Goal: Task Accomplishment & Management: Manage account settings

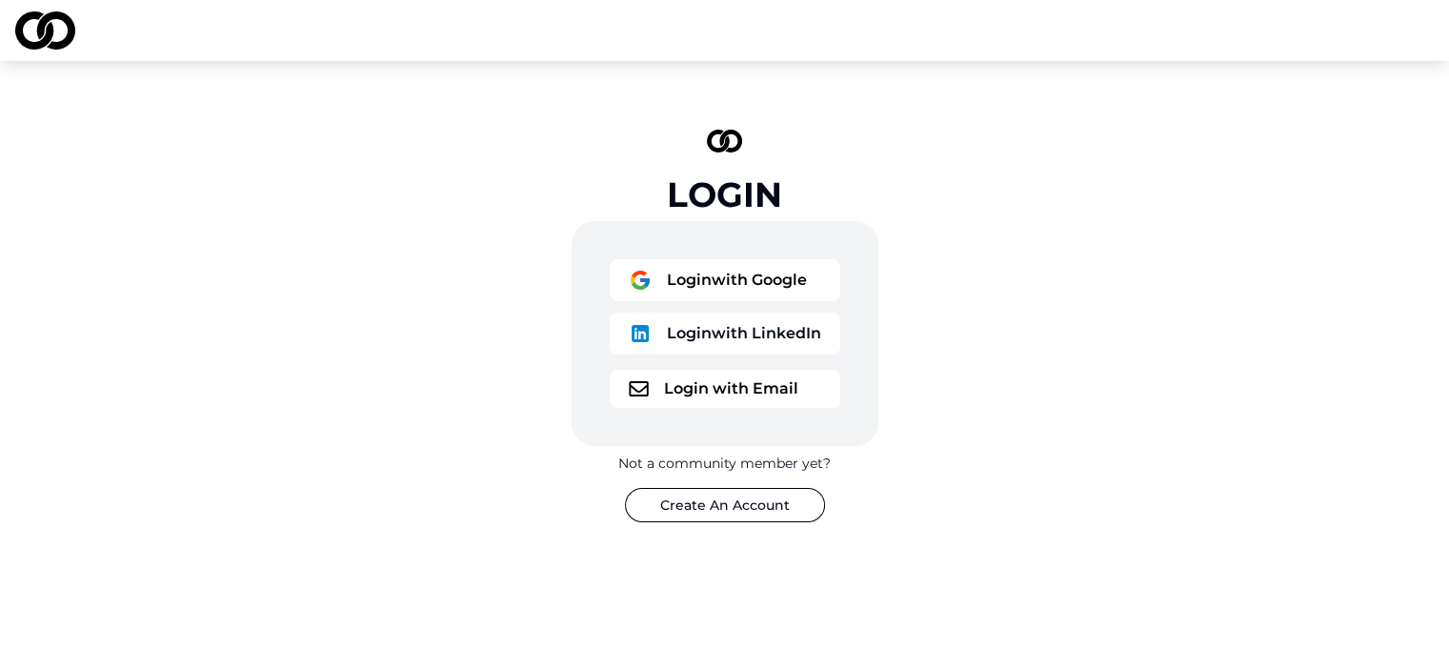
click at [786, 281] on button "Login with Google" at bounding box center [725, 280] width 231 height 42
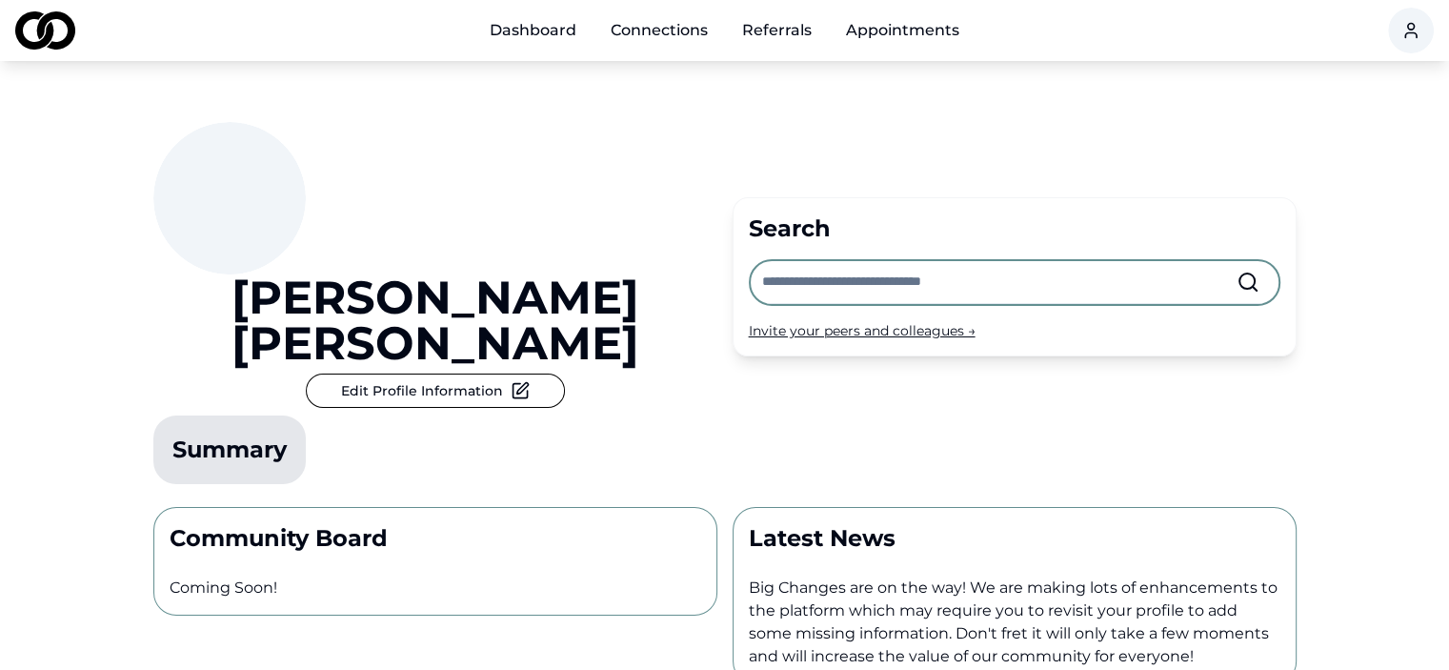
click at [405, 373] on button "Edit Profile Information" at bounding box center [435, 390] width 259 height 34
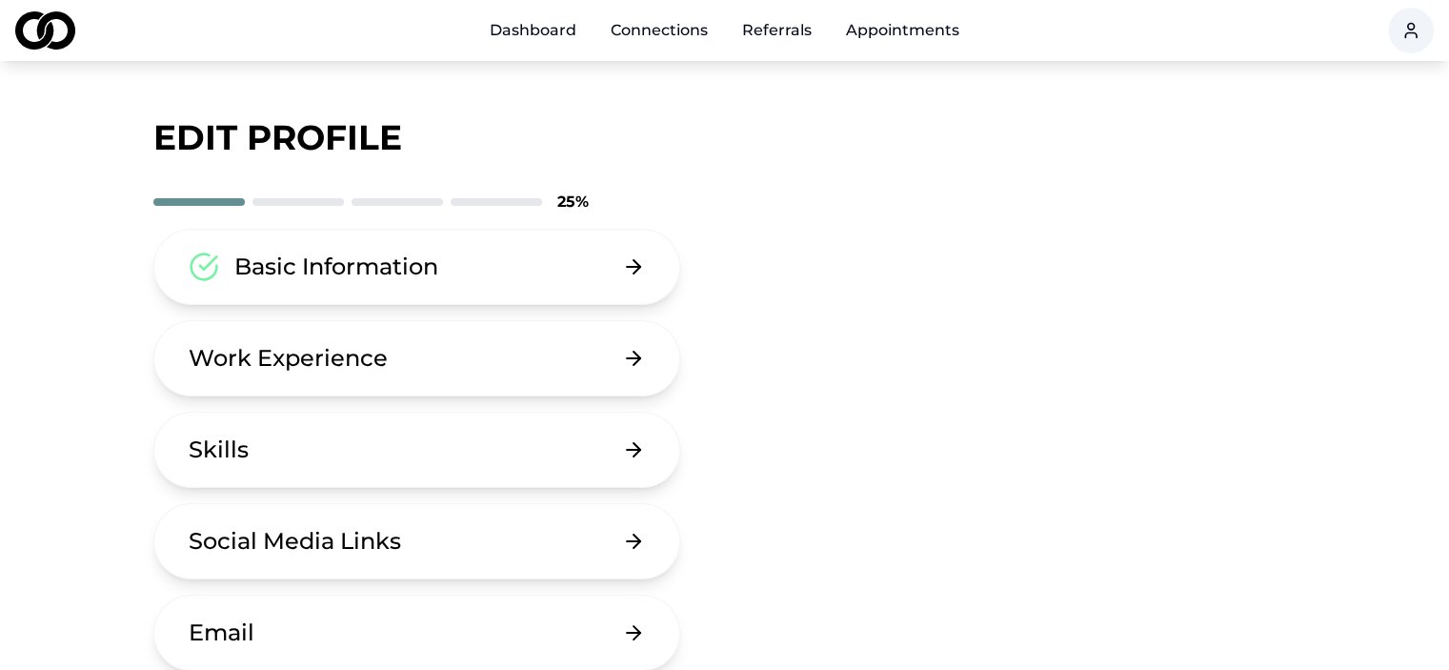
click at [551, 350] on button "Work Experience" at bounding box center [417, 358] width 528 height 76
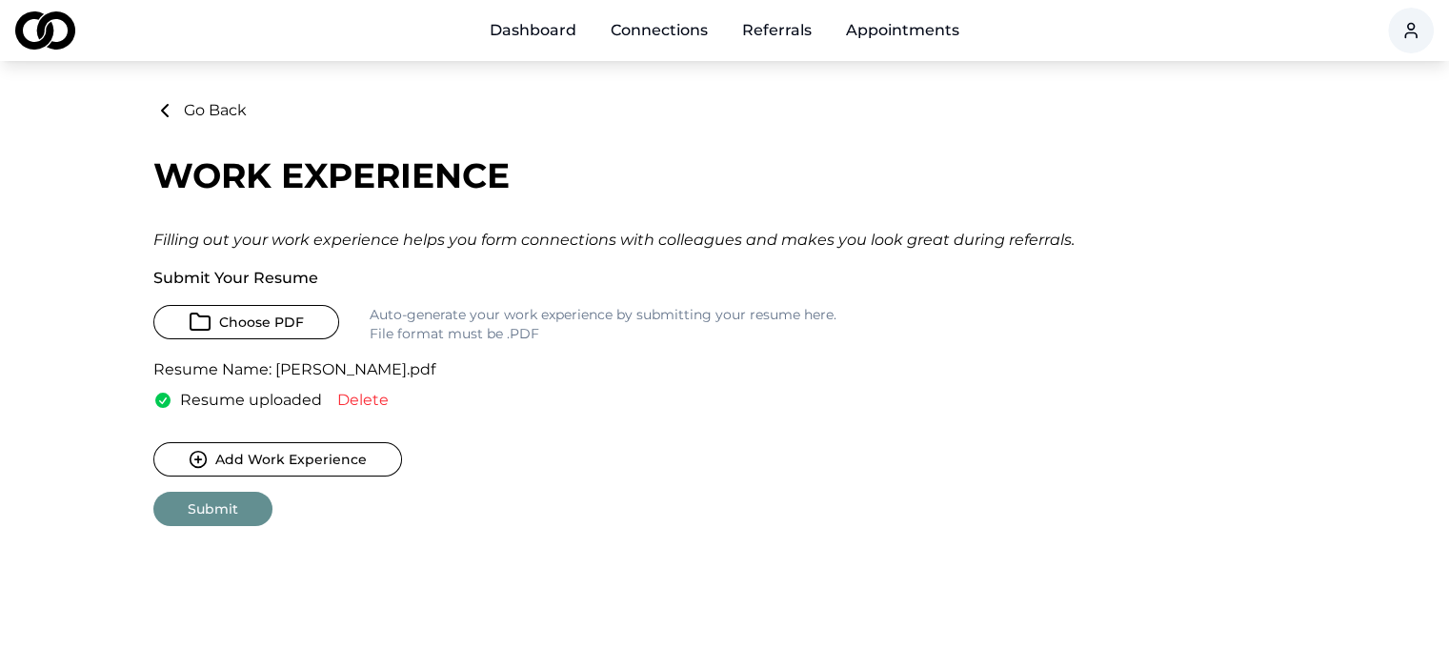
click at [555, 30] on link "Dashboard" at bounding box center [532, 30] width 117 height 38
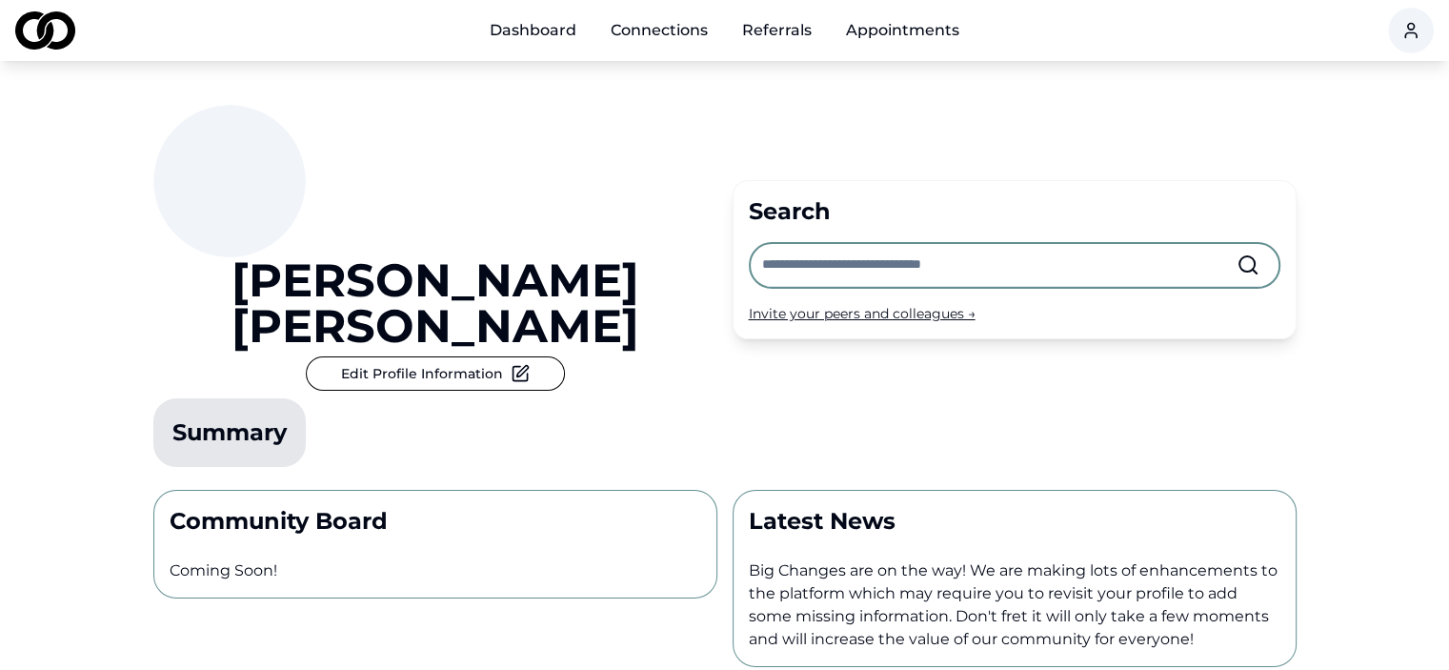
scroll to position [14, 0]
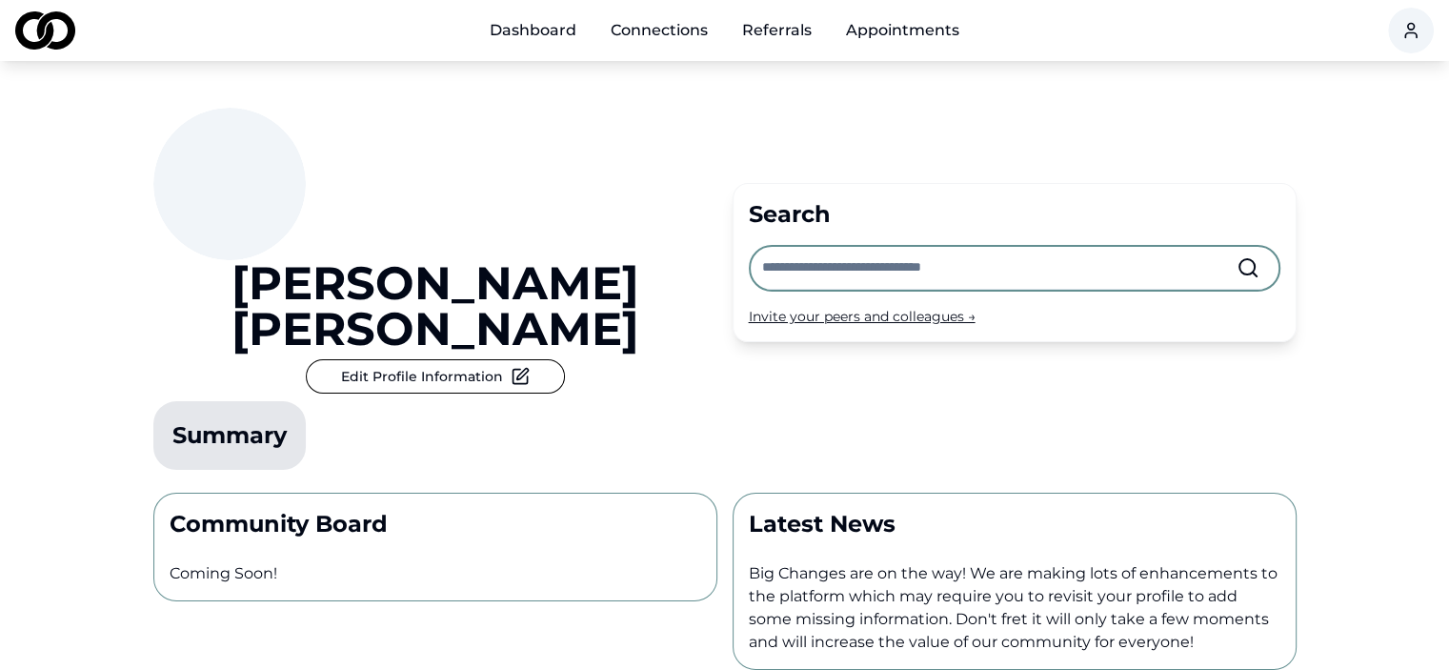
click at [516, 369] on icon at bounding box center [521, 374] width 11 height 11
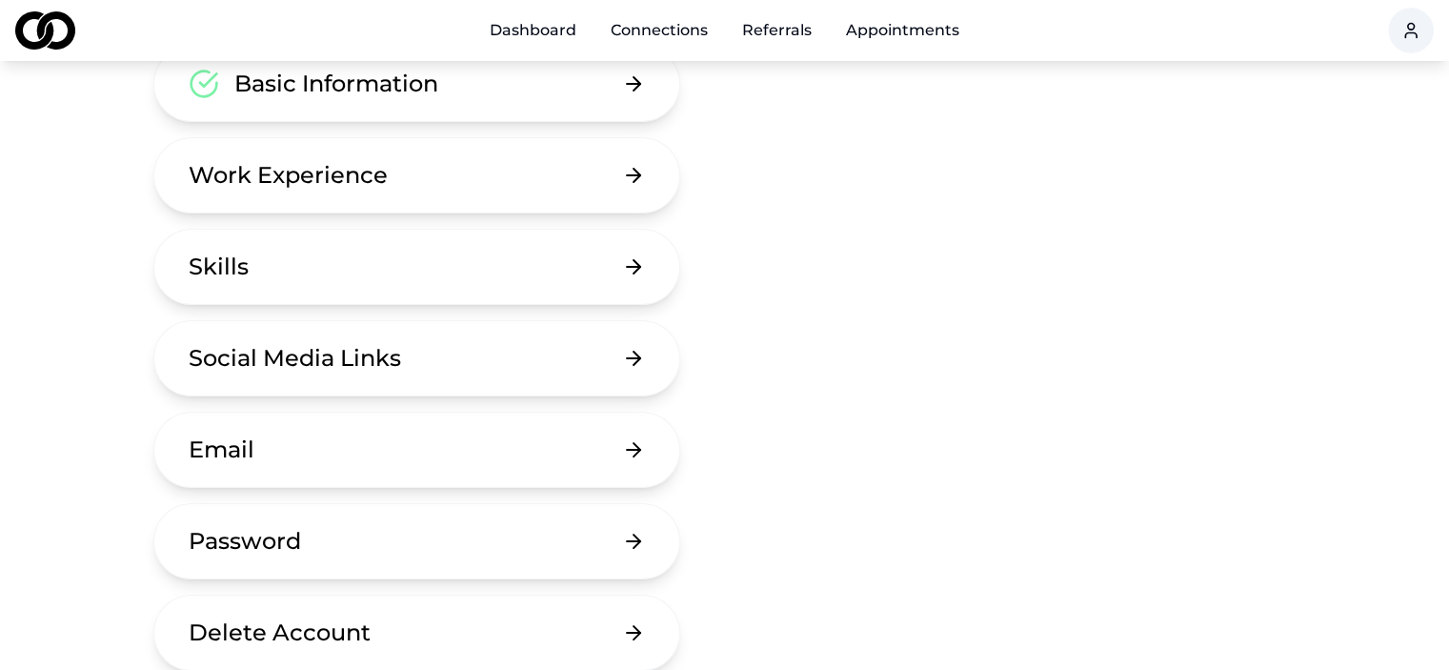
scroll to position [187, 0]
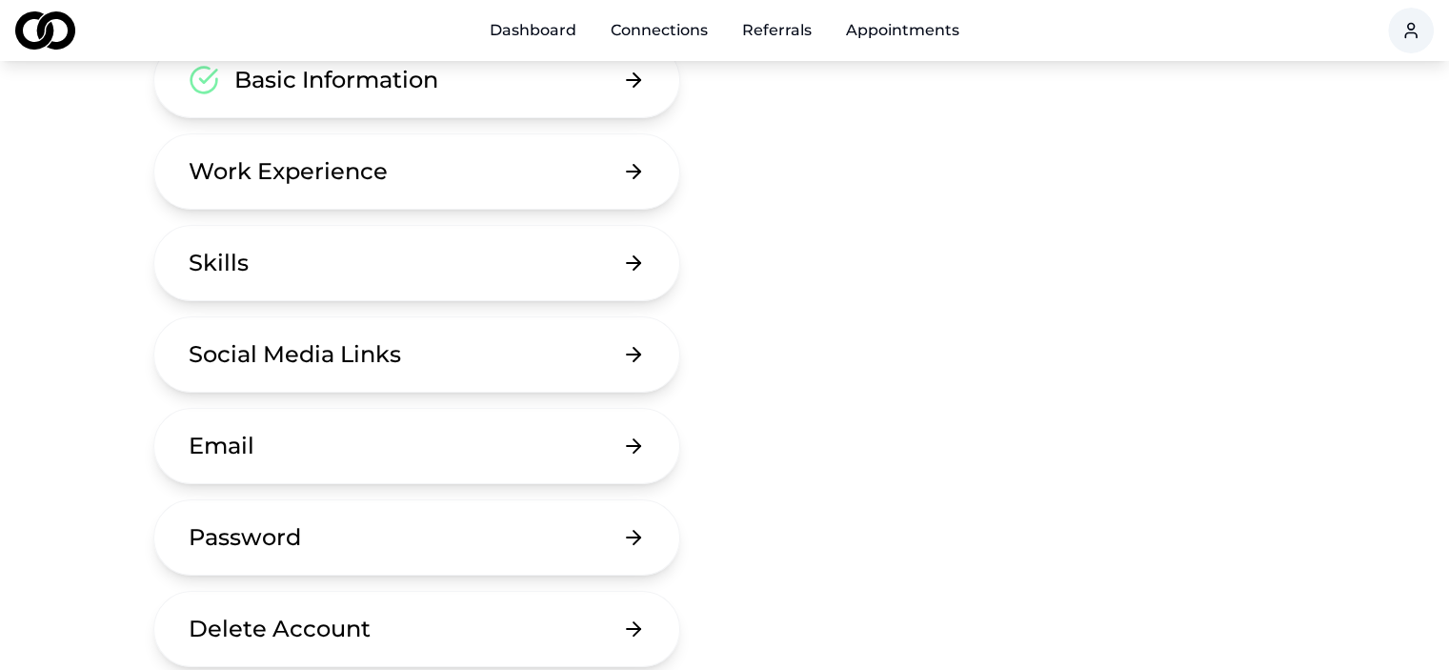
click at [499, 368] on button "Social Media Links" at bounding box center [417, 354] width 528 height 76
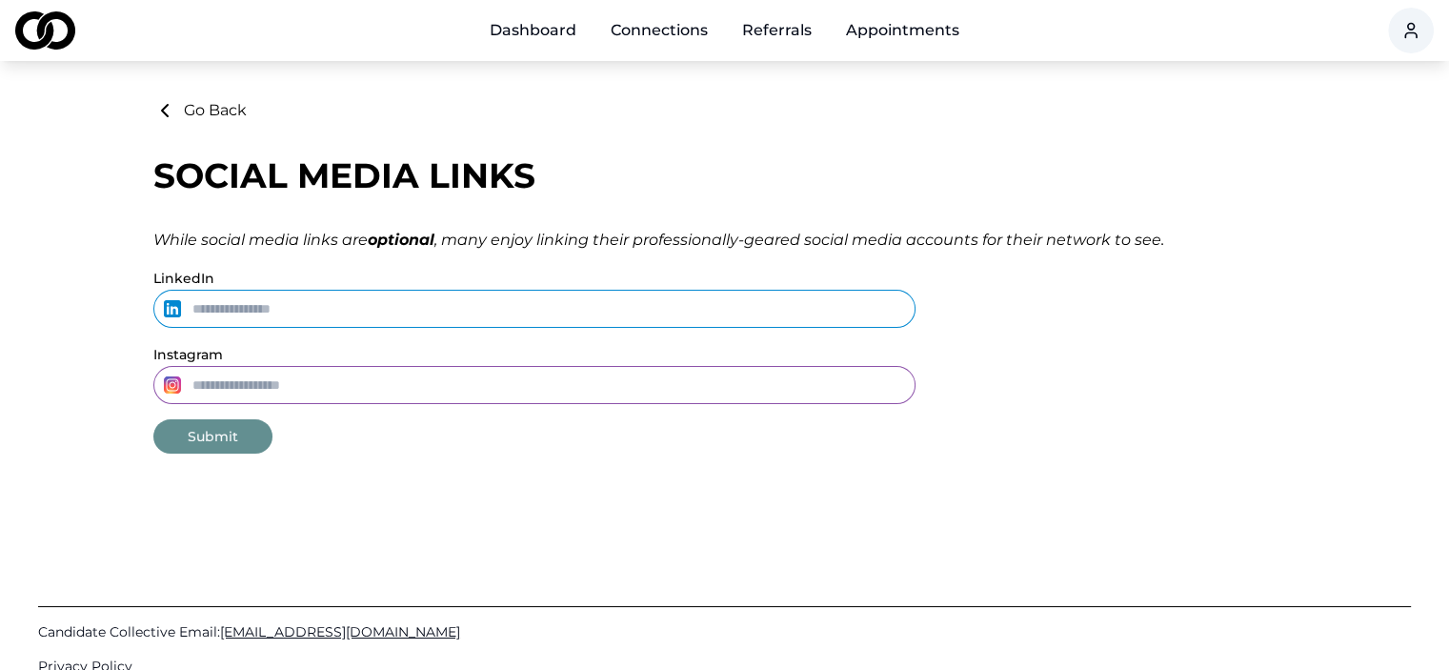
click at [535, 30] on link "Dashboard" at bounding box center [532, 30] width 117 height 38
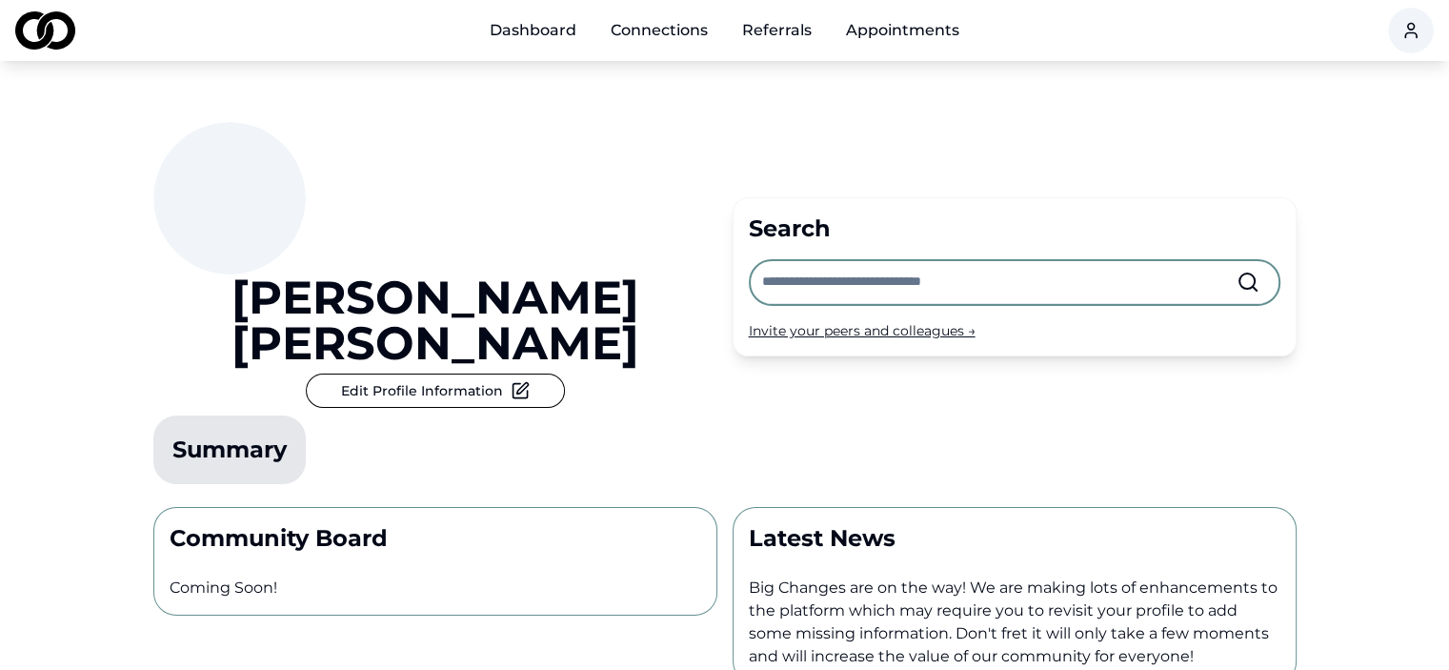
click at [524, 27] on link "Dashboard" at bounding box center [532, 30] width 117 height 38
click at [511, 381] on icon at bounding box center [520, 390] width 19 height 19
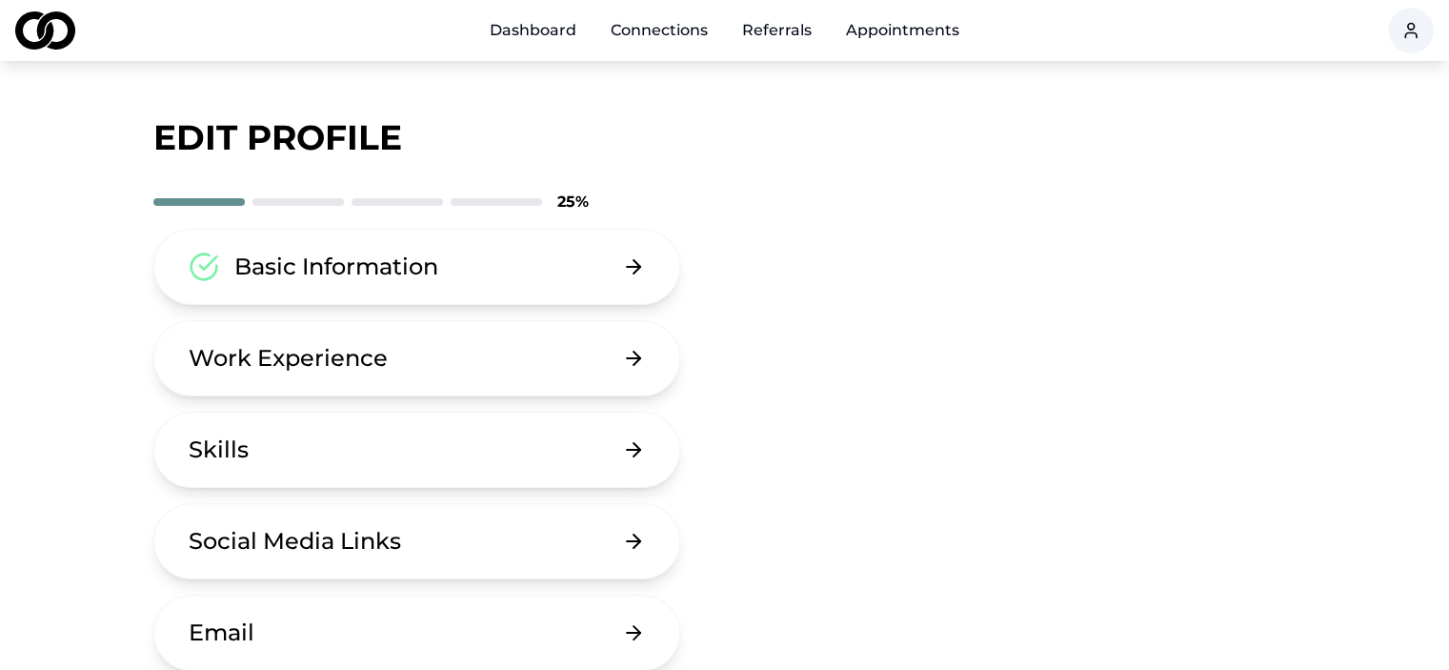
click at [545, 39] on link "Dashboard" at bounding box center [532, 30] width 117 height 38
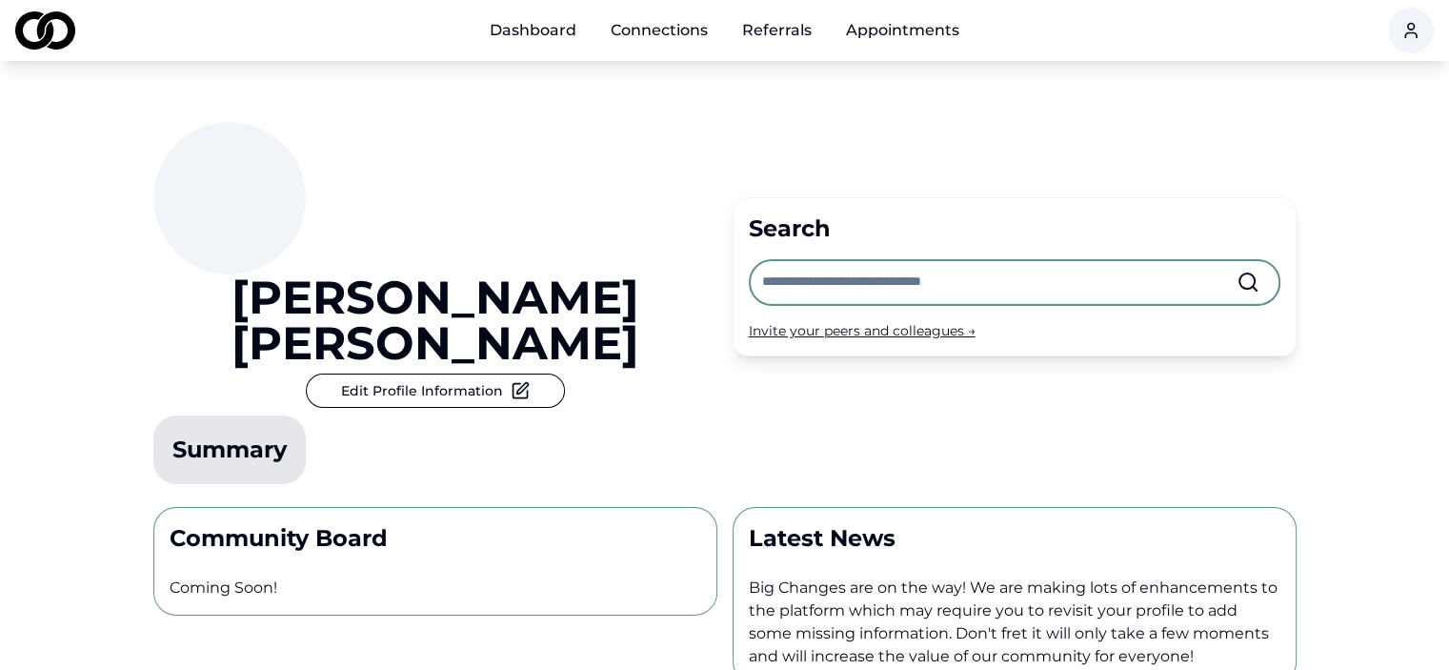
click at [227, 210] on span at bounding box center [229, 198] width 152 height 152
click at [511, 381] on icon at bounding box center [520, 390] width 19 height 19
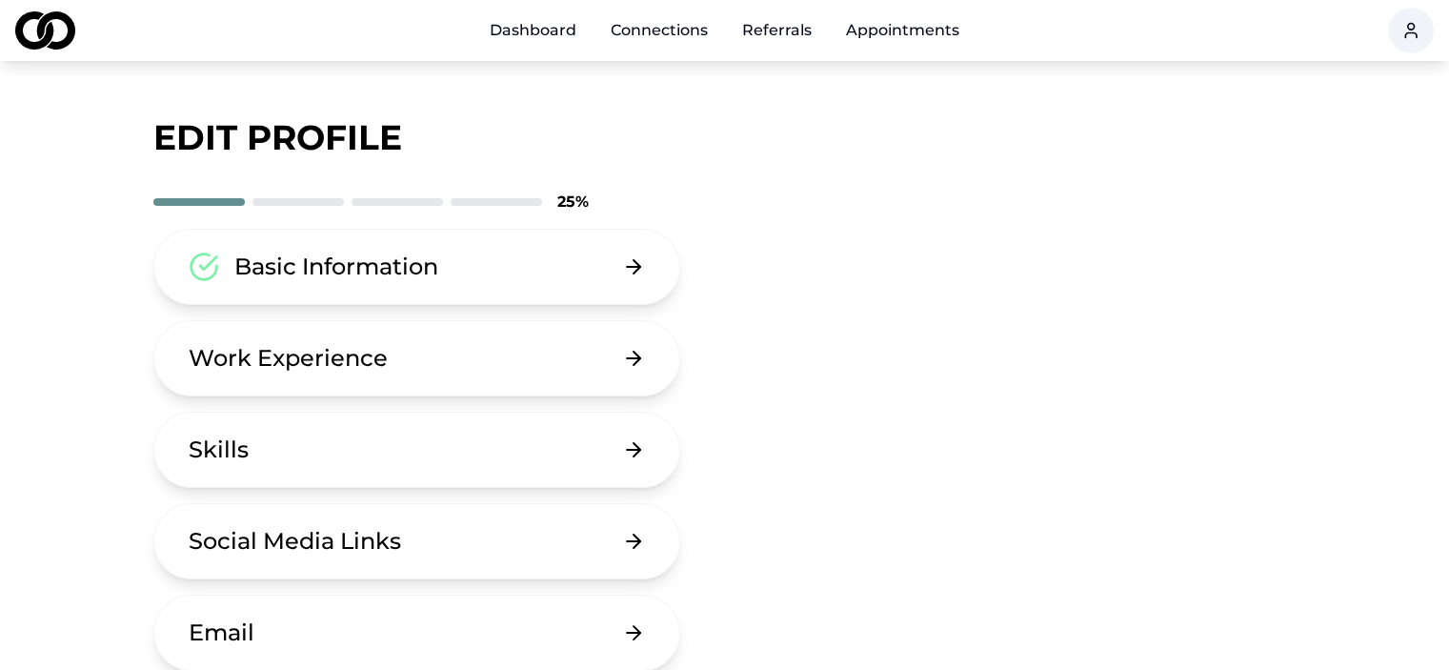
click at [367, 265] on div "Basic Information" at bounding box center [336, 267] width 204 height 30
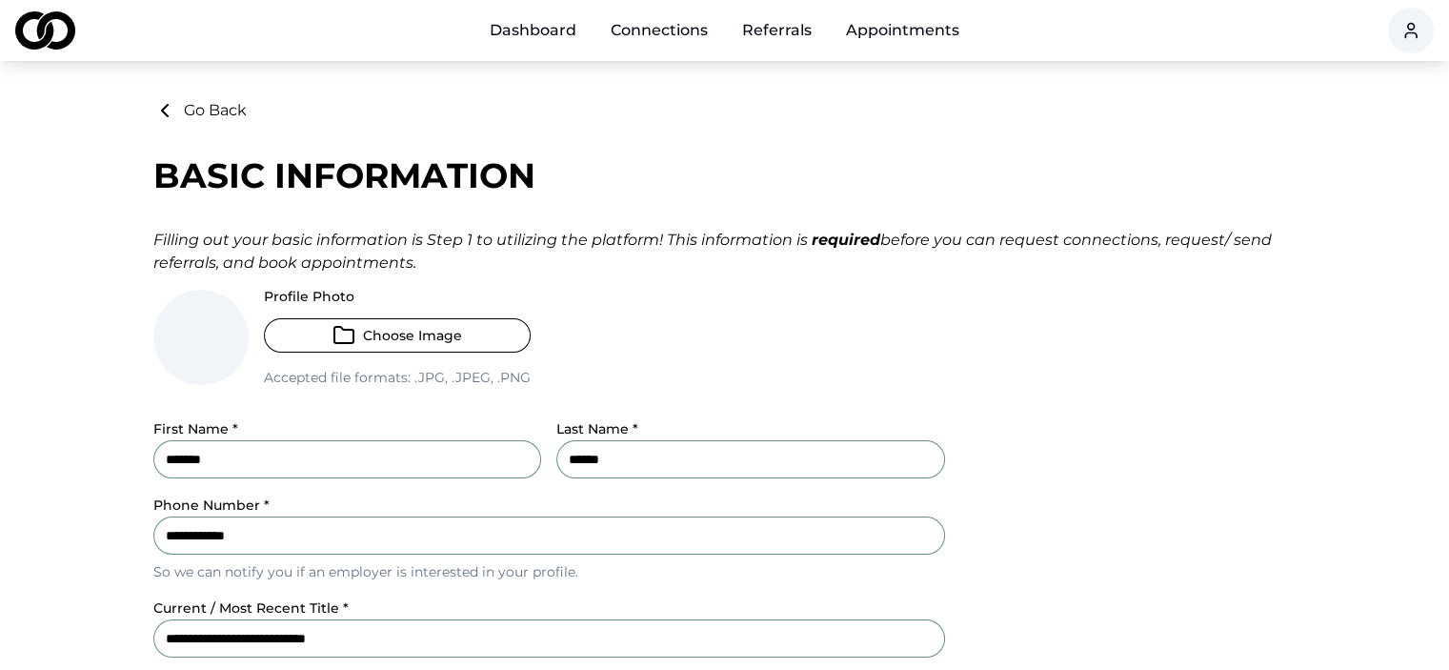
click at [364, 341] on button "Choose Image" at bounding box center [397, 335] width 267 height 34
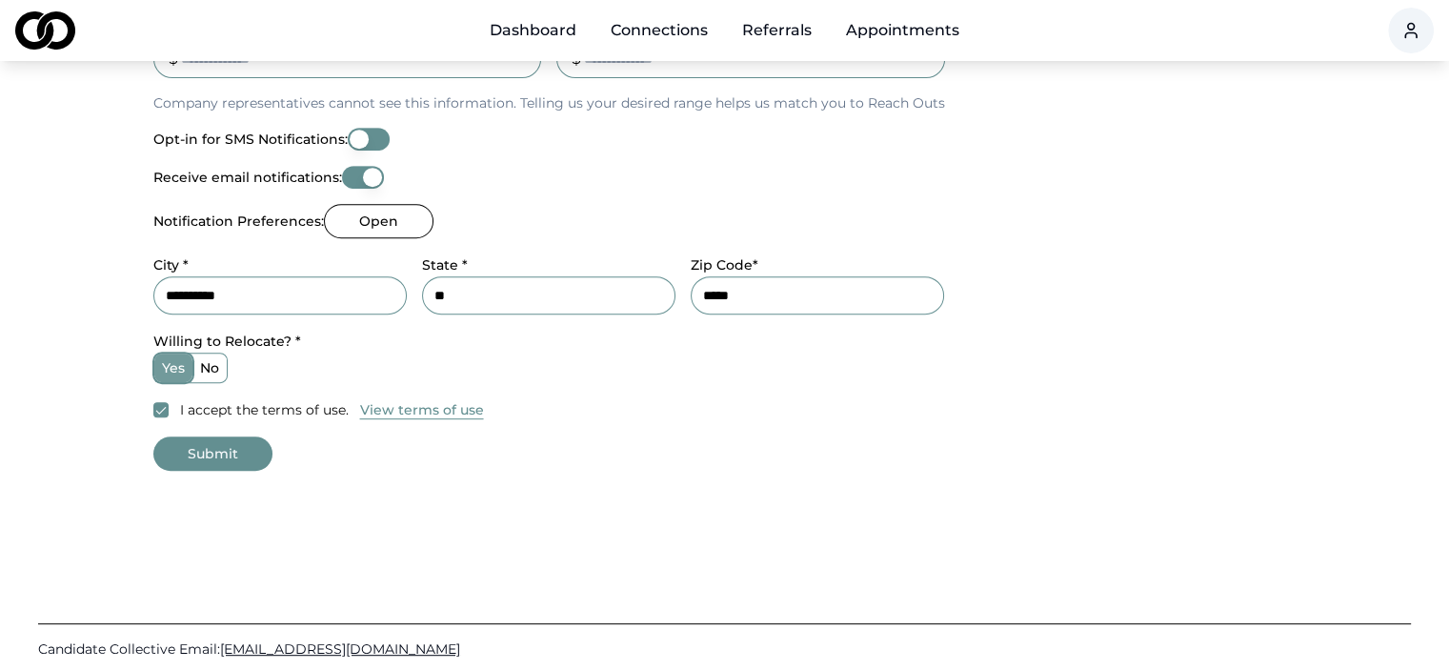
scroll to position [814, 0]
click at [209, 449] on button "Submit" at bounding box center [212, 451] width 119 height 34
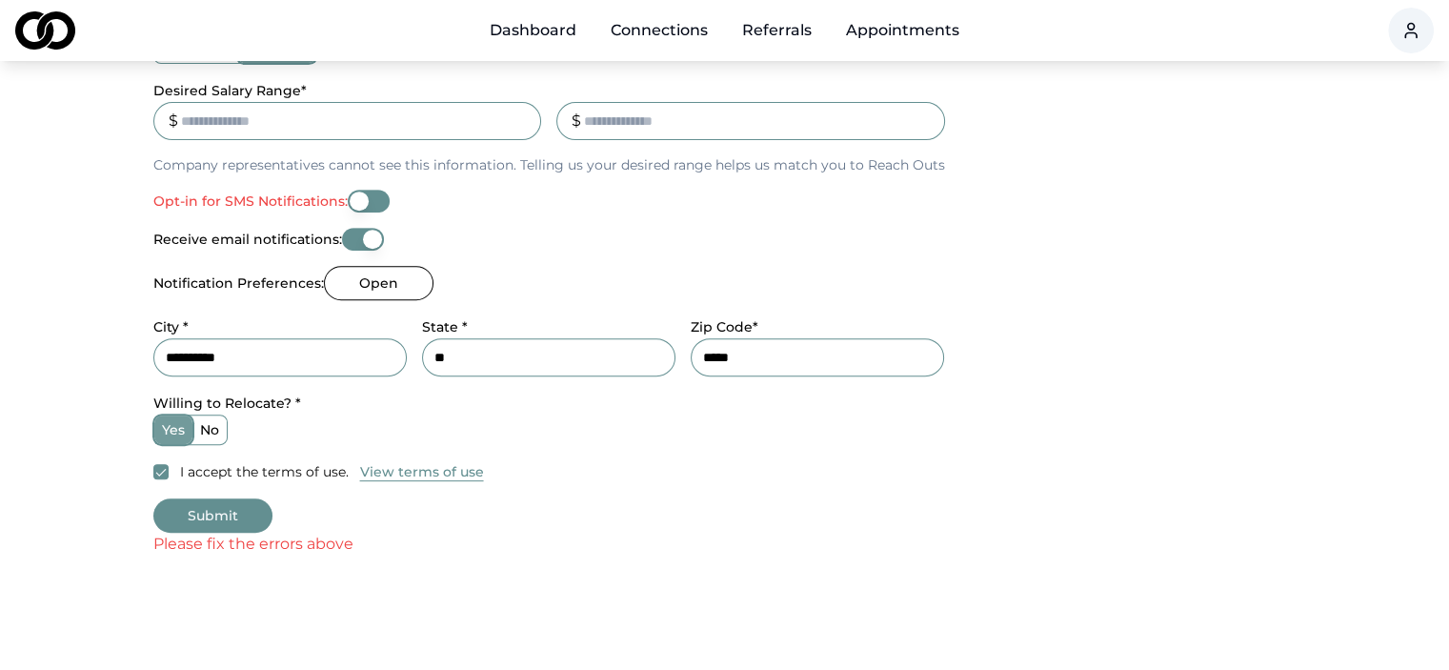
scroll to position [747, 0]
click at [366, 212] on button "Opt-in for SMS Notifications:" at bounding box center [369, 203] width 42 height 23
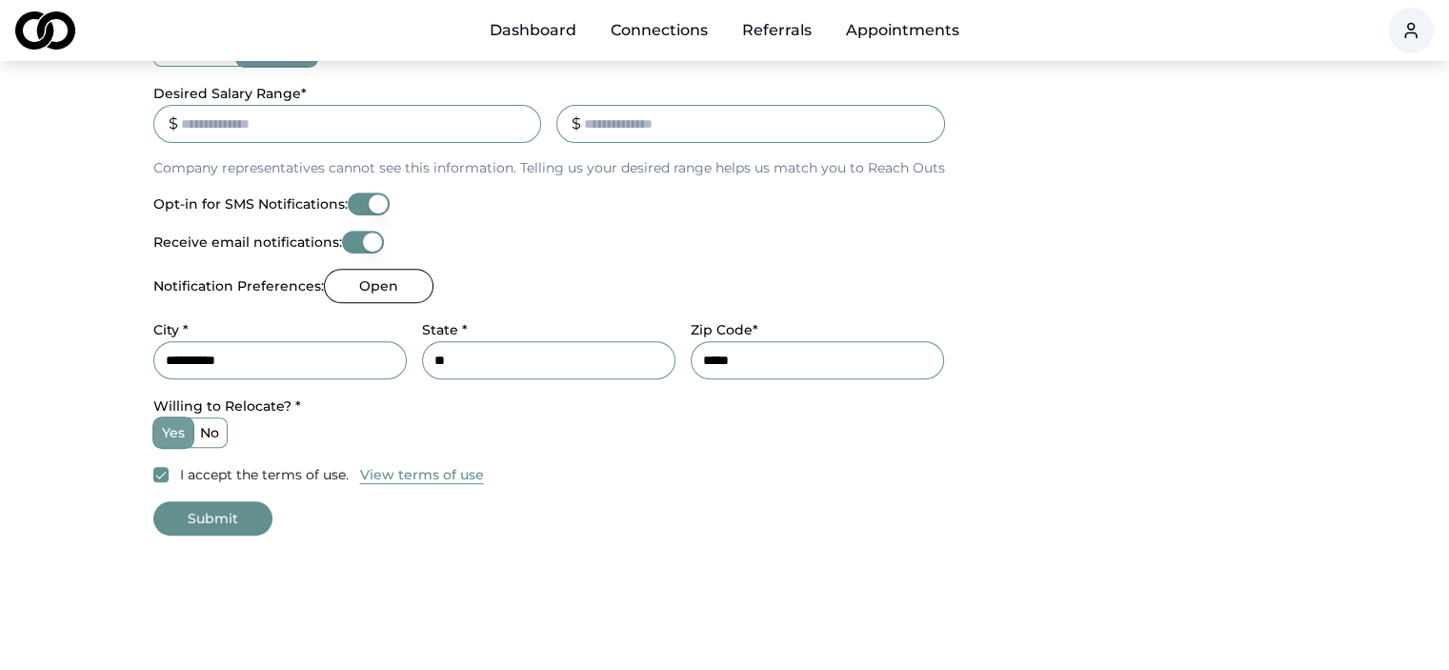
click at [366, 212] on button "Opt-in for SMS Notifications:" at bounding box center [369, 203] width 42 height 23
click at [207, 510] on button "Submit" at bounding box center [212, 518] width 119 height 34
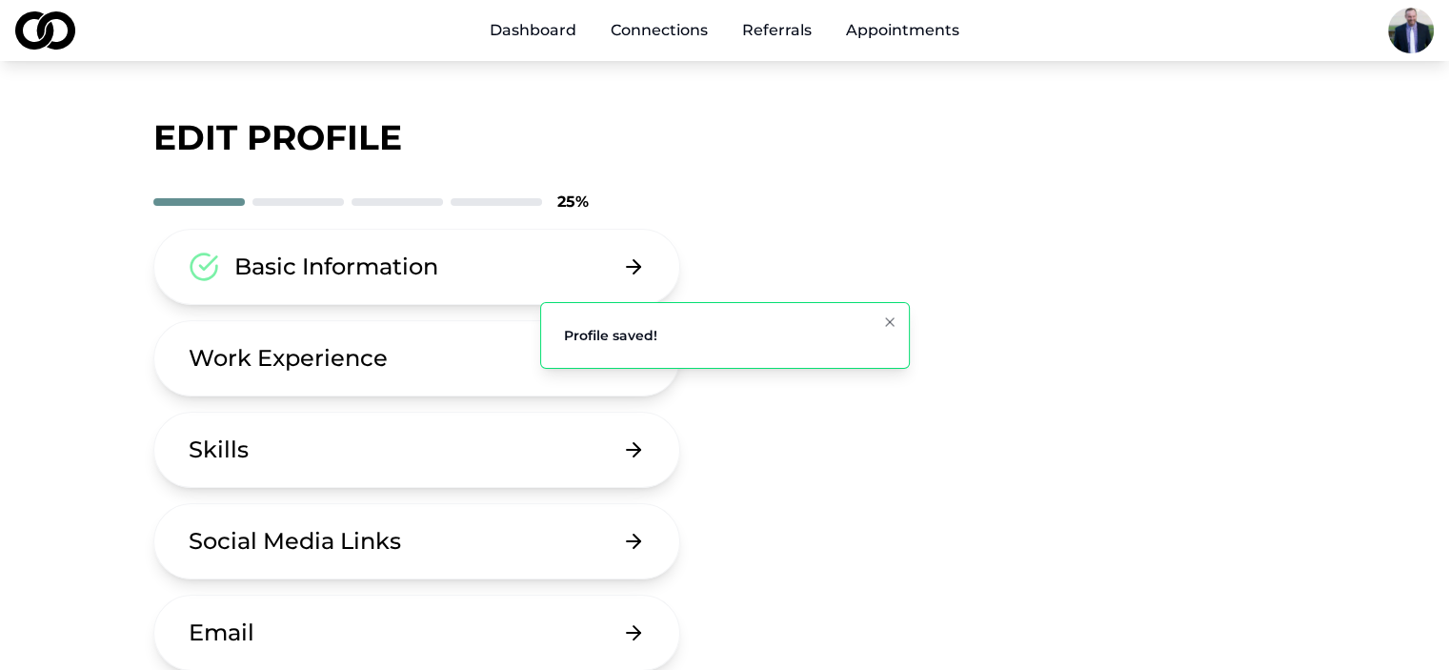
click at [457, 360] on button "Work Experience" at bounding box center [417, 358] width 528 height 76
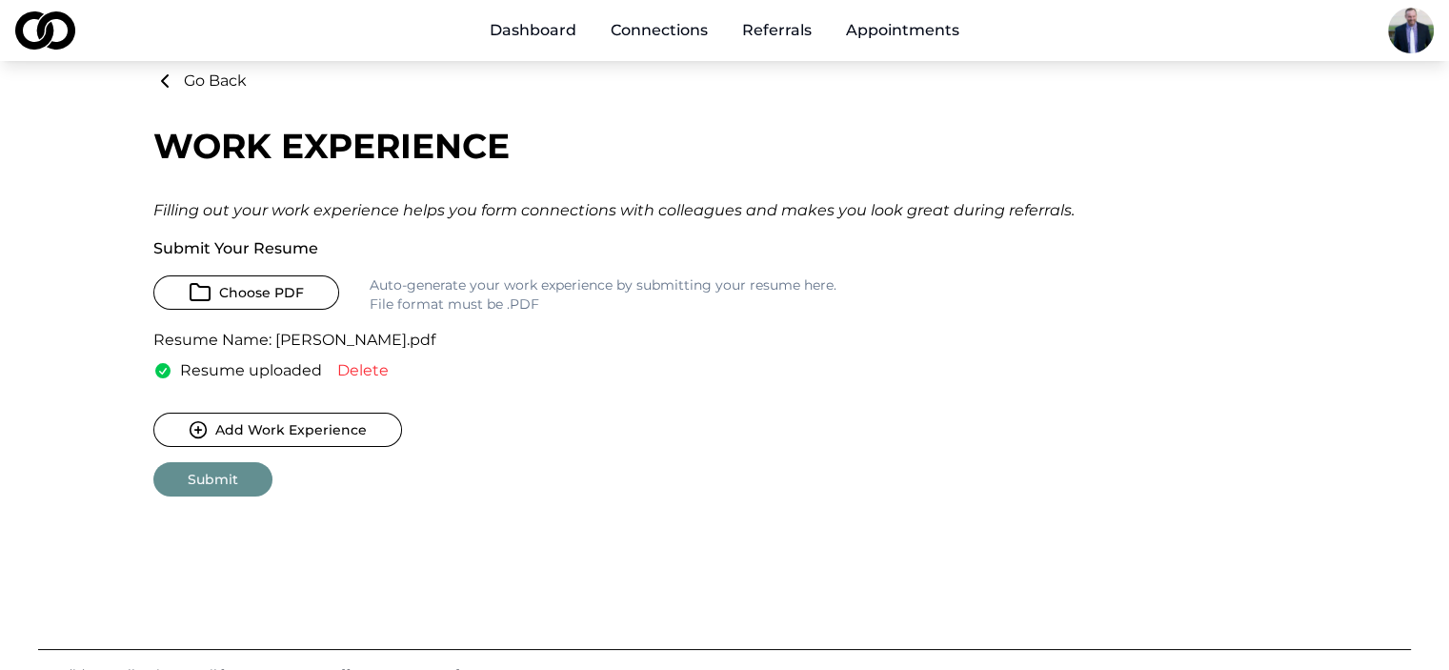
scroll to position [30, 0]
click at [537, 20] on link "Dashboard" at bounding box center [532, 30] width 117 height 38
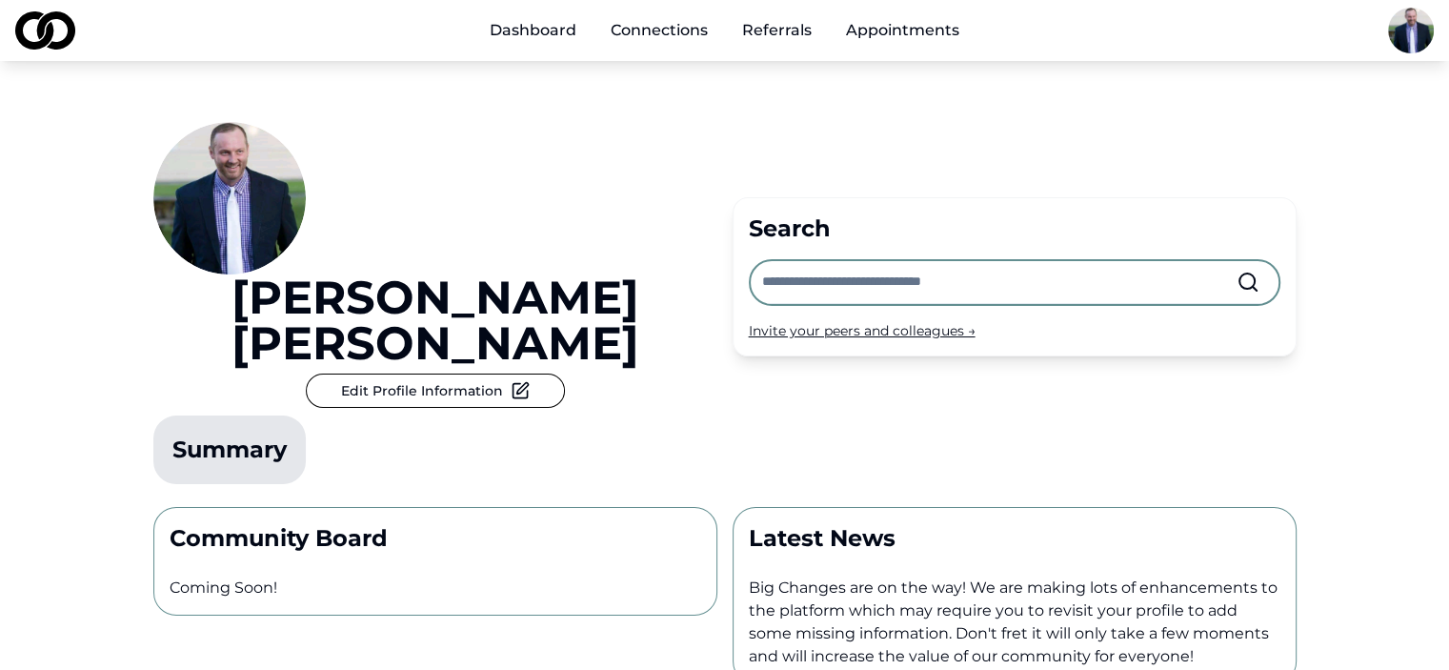
click at [1005, 261] on input "text" at bounding box center [999, 282] width 474 height 42
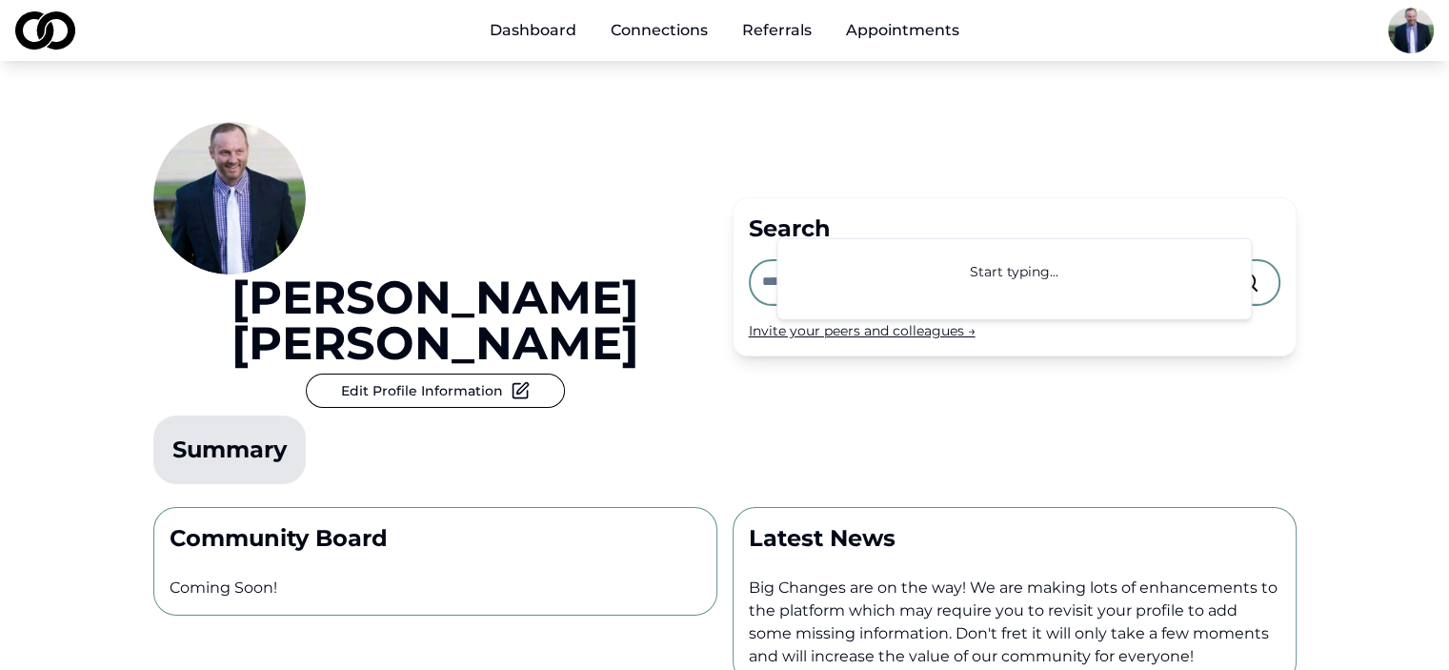
click at [751, 30] on link "Referrals" at bounding box center [777, 30] width 100 height 38
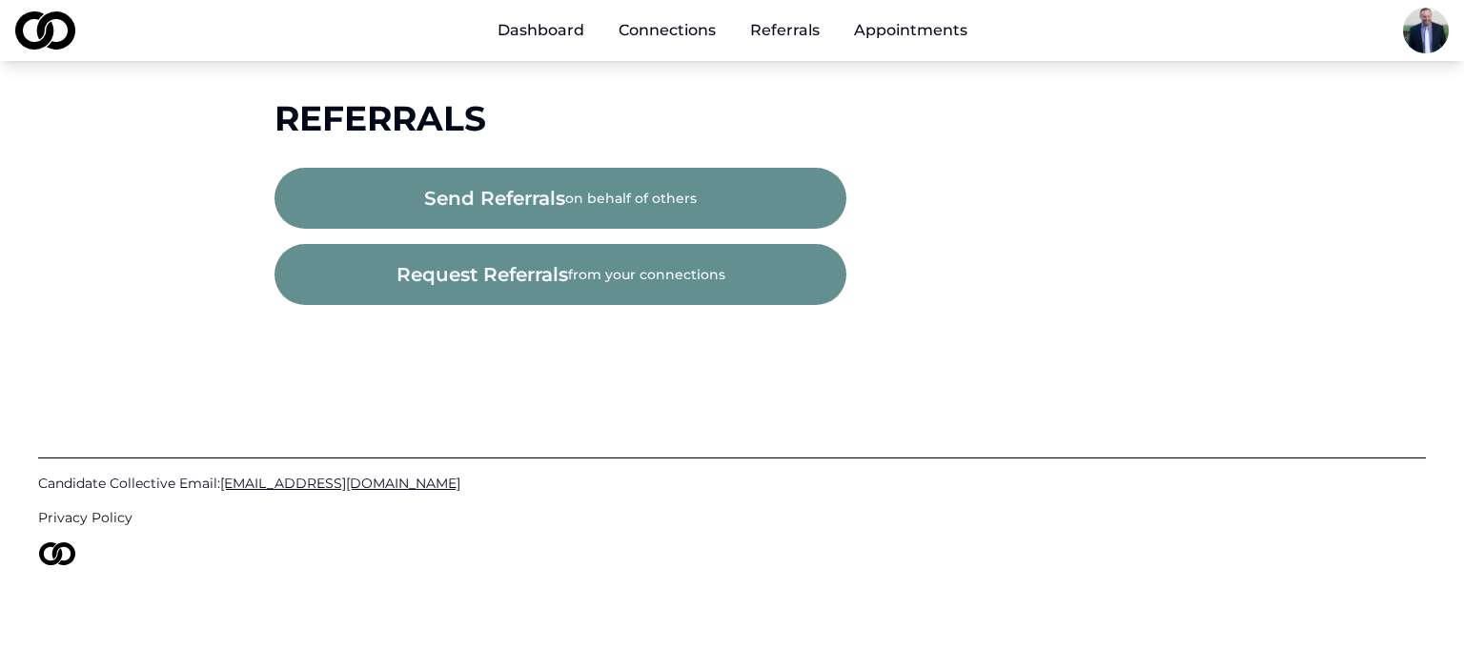
click at [693, 33] on link "Connections" at bounding box center [667, 30] width 128 height 38
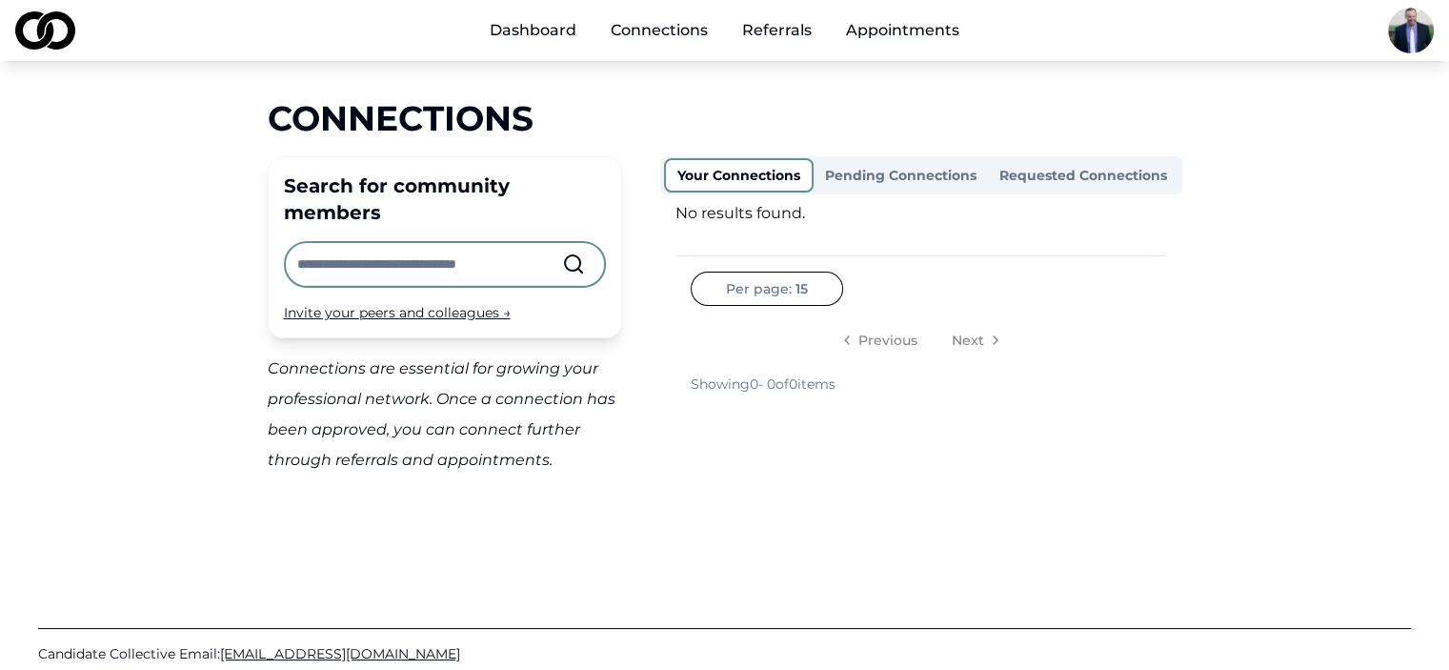
click at [870, 26] on link "Appointments" at bounding box center [903, 30] width 144 height 38
